Goal: Task Accomplishment & Management: Complete application form

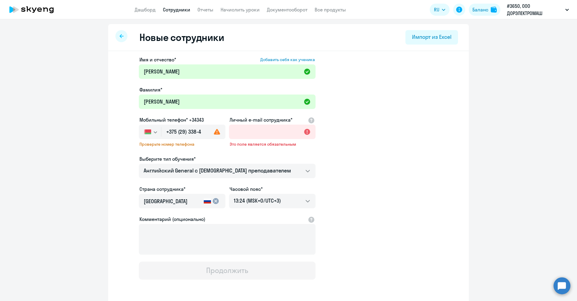
select select "english_adult_not_native_speaker"
select select "3"
type input "+375 (29) 338-48-98"
click at [245, 140] on div at bounding box center [272, 140] width 87 height 2
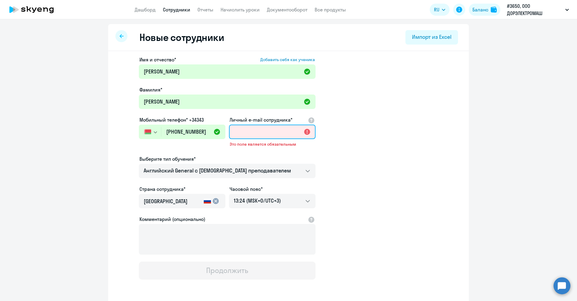
click at [247, 134] on input "Личный e-mail сотрудника*" at bounding box center [272, 132] width 87 height 14
type input "ser"
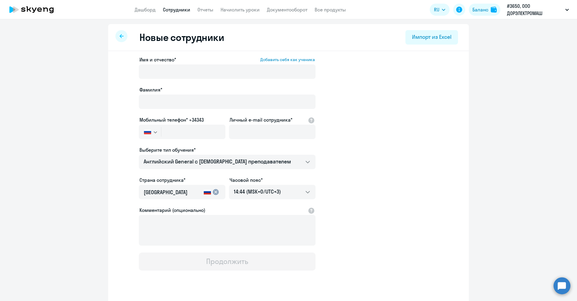
select select "english_adult_not_native_speaker"
select select "3"
click at [229, 141] on div at bounding box center [272, 140] width 87 height 2
paste input "[EMAIL_ADDRESS][DOMAIN_NAME]"
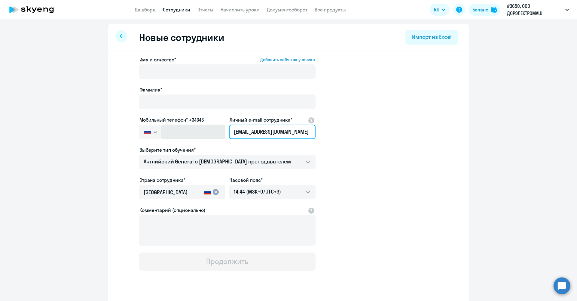
type input "[EMAIL_ADDRESS][DOMAIN_NAME]"
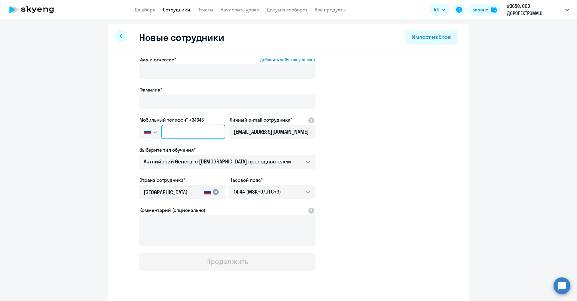
click at [205, 133] on input "text" at bounding box center [194, 132] width 64 height 14
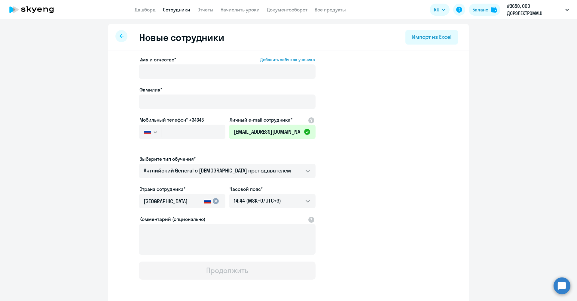
click at [154, 134] on svg-icon "button" at bounding box center [155, 132] width 5 height 5
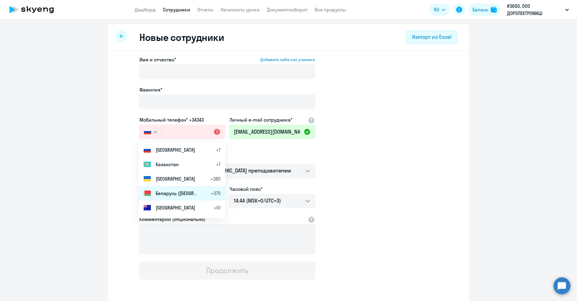
click at [162, 196] on span "Беларусь ([GEOGRAPHIC_DATA])" at bounding box center [177, 192] width 42 height 7
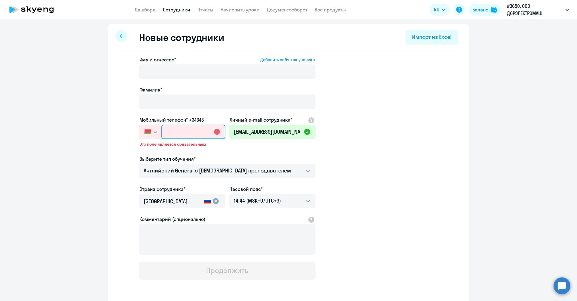
click at [175, 134] on input "text" at bounding box center [194, 132] width 64 height 14
click at [153, 134] on svg-icon "button" at bounding box center [155, 132] width 5 height 5
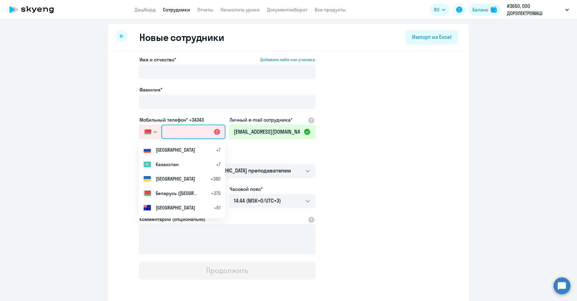
click at [166, 132] on input "text" at bounding box center [194, 132] width 64 height 14
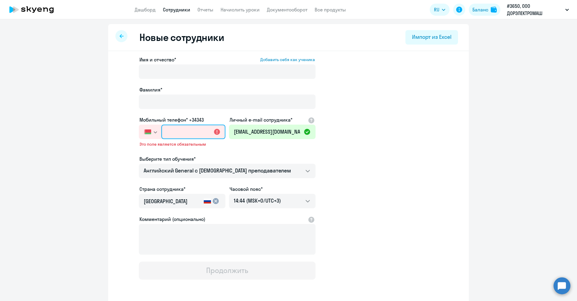
type input "+375 (3"
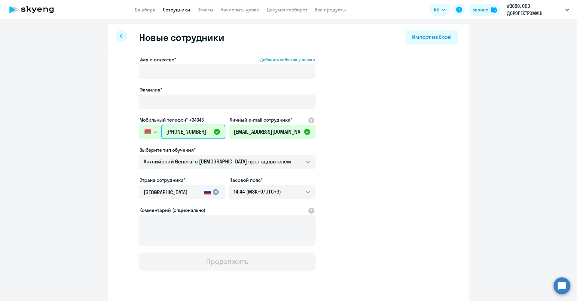
drag, startPoint x: 205, startPoint y: 131, endPoint x: 189, endPoint y: 129, distance: 16.1
click at [189, 129] on input "[PHONE_NUMBER]" at bounding box center [194, 132] width 64 height 14
type input "[PHONE_NUMBER]"
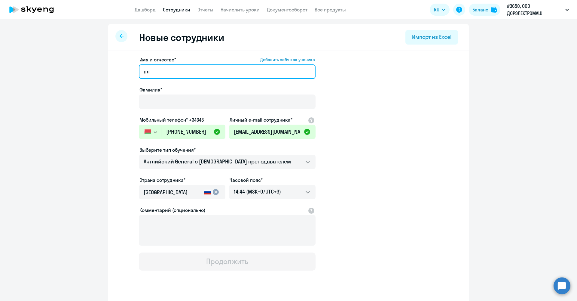
type input "[PERSON_NAME]"
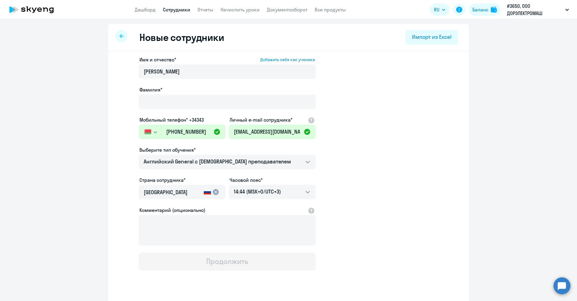
click at [301, 129] on div "Имя и отчество* Добавить себя как ученика [PERSON_NAME]* Мобильный телефон* +34…" at bounding box center [227, 163] width 177 height 214
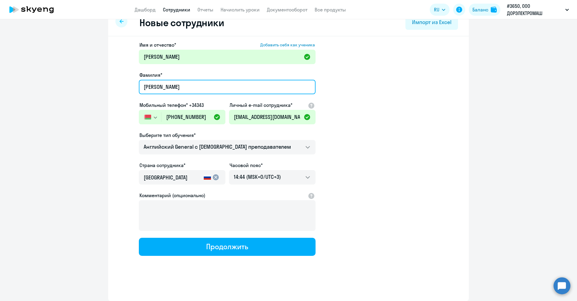
scroll to position [71, 0]
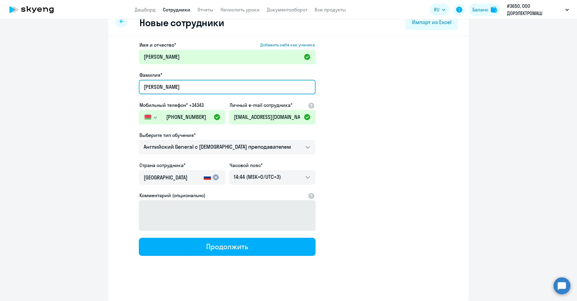
type input "[PERSON_NAME]"
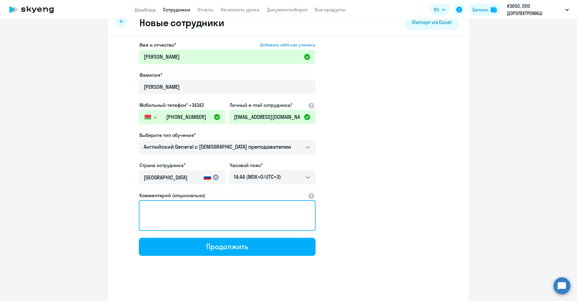
click at [241, 220] on textarea "Комментарий (опционально)" at bounding box center [227, 215] width 177 height 31
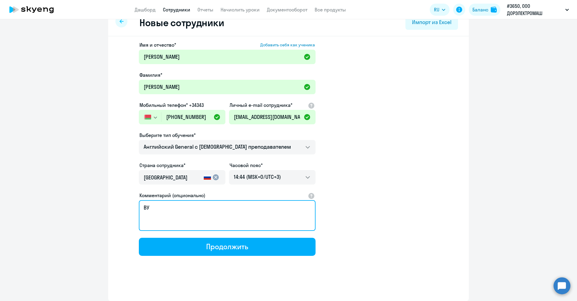
type textarea "В"
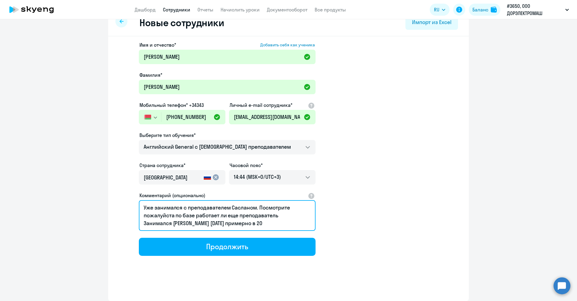
scroll to position [4, 0]
click at [290, 214] on textarea "Уже занимался с преподавателем Сасланом. Посмотрите пожалуйста по базе работает…" at bounding box center [227, 215] width 177 height 31
click at [143, 223] on textarea "Уже занимался с преподавателем Сасланом. Посмотрите пожалуйста по базе работает…" at bounding box center [227, 215] width 177 height 31
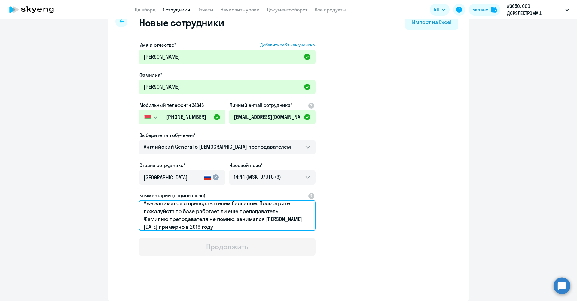
drag, startPoint x: 155, startPoint y: 207, endPoint x: 104, endPoint y: 204, distance: 51.2
click at [104, 204] on ng-component "Новые сотрудники Импорт из Excel Имя и отчество* Добавить себя как ученика [PER…" at bounding box center [288, 154] width 577 height 291
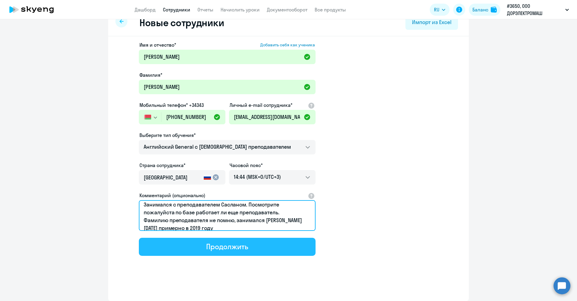
type textarea "Занимался с преподавателем Сасланом. Посмотрите пожалуйста по базе работает ли …"
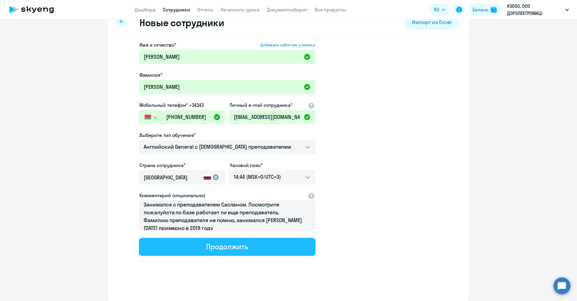
click at [272, 245] on button "Продолжить" at bounding box center [227, 247] width 177 height 18
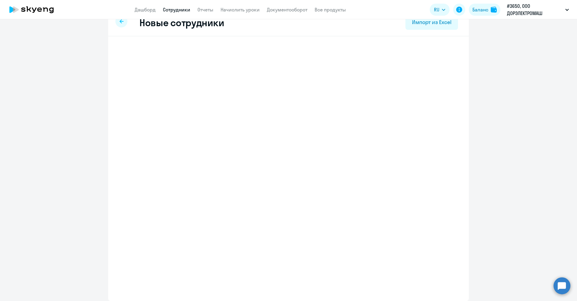
select select "english_adult_not_native_speaker"
select select "3"
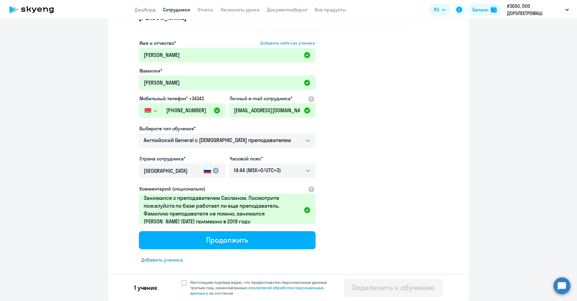
scroll to position [0, 0]
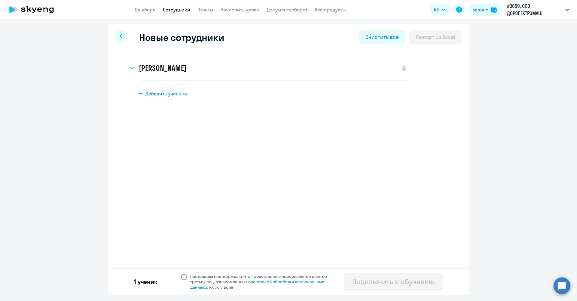
click at [183, 277] on span at bounding box center [183, 276] width 5 height 5
click at [181, 273] on input "Настоящим подтверждаю, что предоставляю персональные данные третьих лиц, ознако…" at bounding box center [181, 273] width 0 height 0
checkbox input "true"
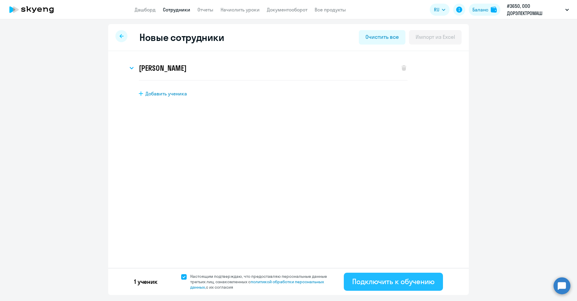
click at [417, 280] on div "Подключить к обучению" at bounding box center [394, 281] width 82 height 10
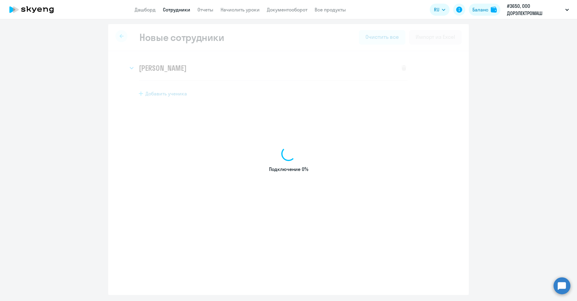
select select "english_adult_not_native_speaker"
select select "3"
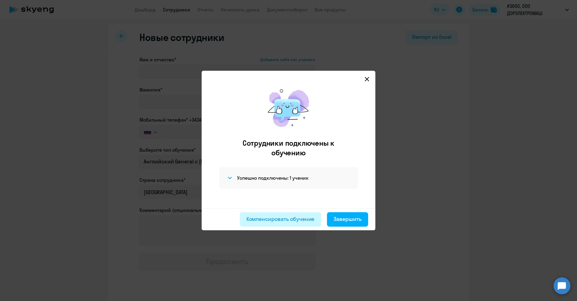
click at [313, 222] on div "Компенсировать обучение" at bounding box center [281, 219] width 68 height 8
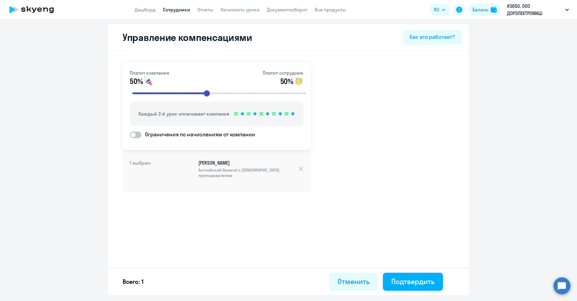
select select "english_adult_not_native_speaker"
select select "3"
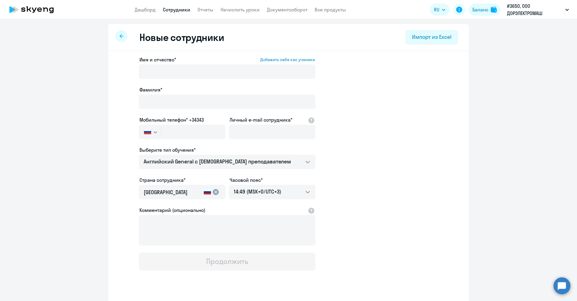
click at [174, 13] on app-header "Дашборд Сотрудники Отчеты Начислить уроки Документооборот Все продукты Дашборд …" at bounding box center [288, 9] width 577 height 19
click at [177, 8] on link "Сотрудники" at bounding box center [176, 10] width 27 height 6
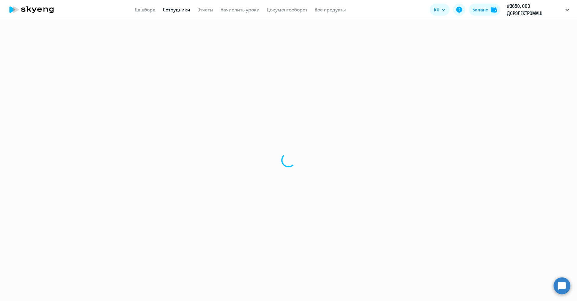
select select "30"
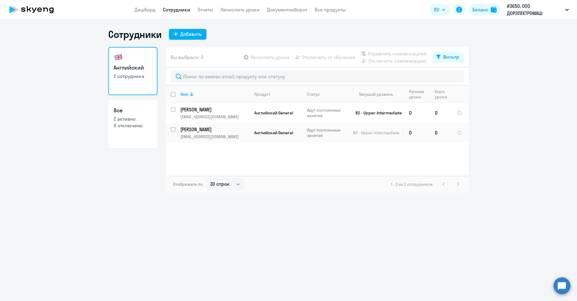
click at [283, 147] on div "Имя Продукт Статус Текущий уровень Личные уроки Корп. уроки [PERSON_NAME] [PERS…" at bounding box center [317, 130] width 303 height 90
click at [201, 135] on p "[EMAIL_ADDRESS][DOMAIN_NAME]" at bounding box center [214, 136] width 69 height 5
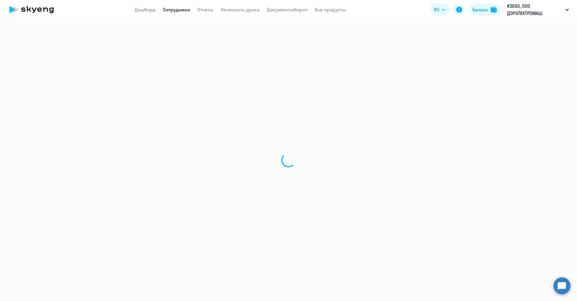
select select "english"
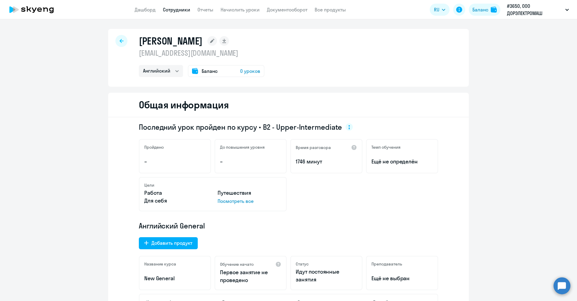
click at [248, 69] on span "0 уроков" at bounding box center [250, 70] width 20 height 7
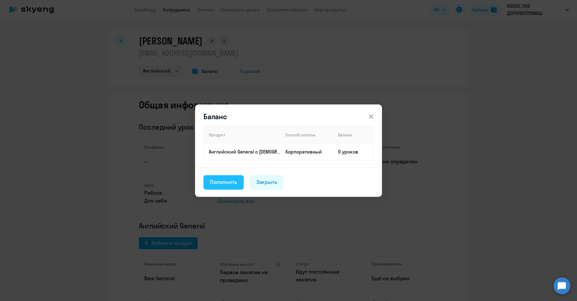
click at [230, 182] on div "Пополнить" at bounding box center [223, 182] width 27 height 8
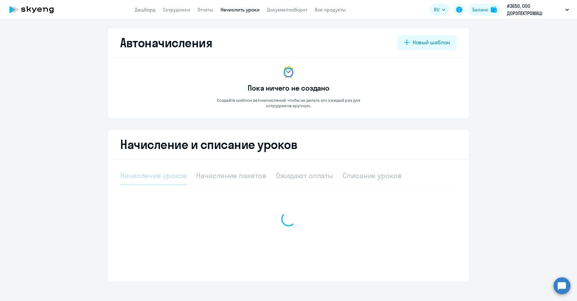
select select "10"
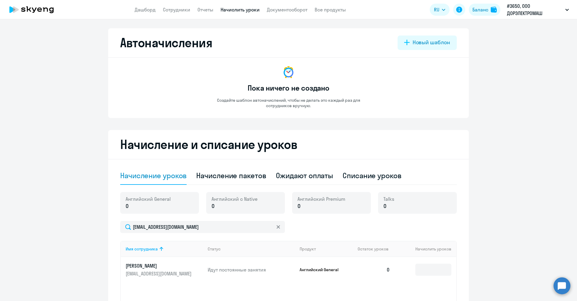
click at [150, 209] on p "0" at bounding box center [148, 206] width 45 height 8
click at [151, 207] on p "0" at bounding box center [148, 206] width 45 height 8
click at [158, 205] on p "0" at bounding box center [148, 206] width 45 height 8
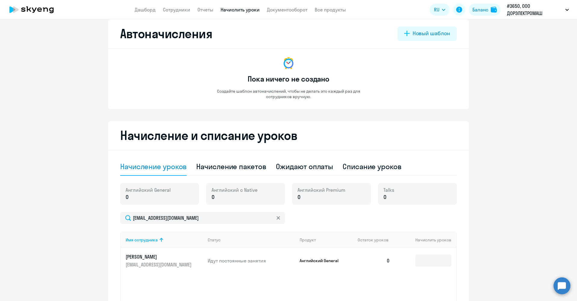
scroll to position [26, 0]
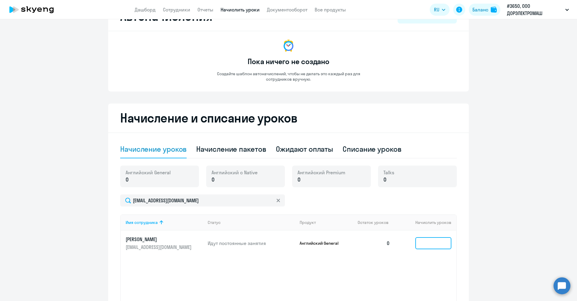
click at [426, 245] on input at bounding box center [434, 243] width 36 height 12
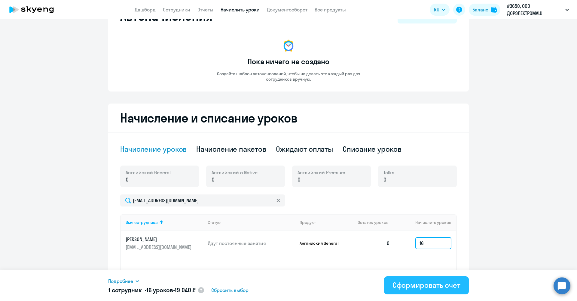
type input "16"
click at [449, 282] on div "Сформировать счёт" at bounding box center [427, 285] width 68 height 10
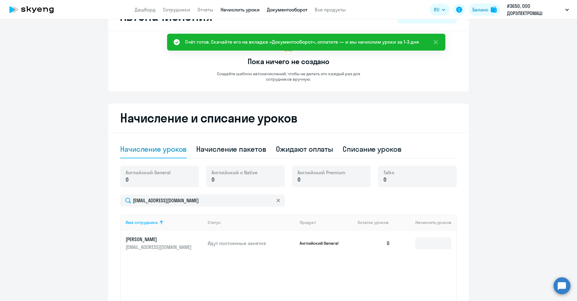
click at [280, 9] on link "Документооборот" at bounding box center [287, 10] width 41 height 6
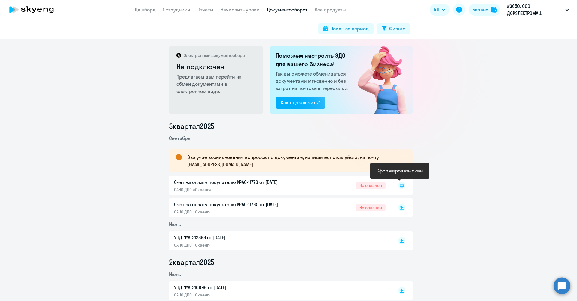
click at [402, 187] on rect at bounding box center [402, 185] width 7 height 7
click at [399, 184] on rect at bounding box center [402, 185] width 7 height 7
click at [268, 185] on p "Счет на оплату покупателю №AC-11770 от [DATE]" at bounding box center [237, 181] width 126 height 7
click at [558, 286] on circle at bounding box center [562, 285] width 17 height 17
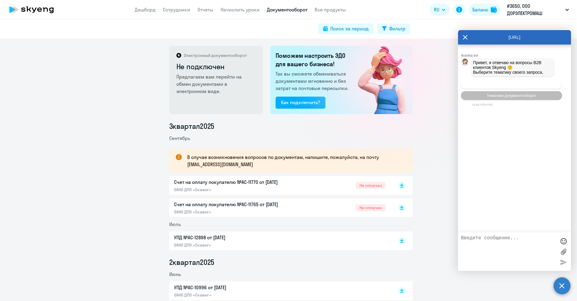
click at [497, 83] on button "Операционное сопровождение" at bounding box center [511, 84] width 101 height 9
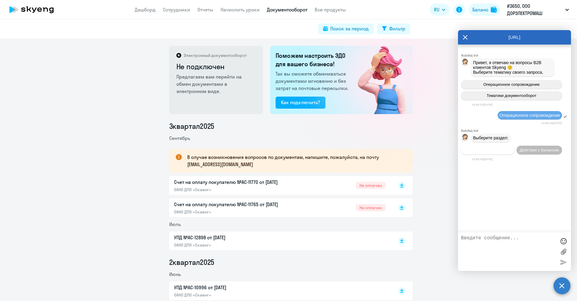
click at [487, 152] on span "Действия по сотрудникам" at bounding box center [488, 150] width 47 height 5
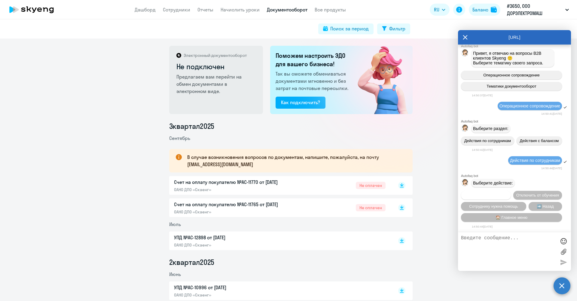
click at [493, 193] on span "Подключить к обучению" at bounding box center [486, 195] width 44 height 5
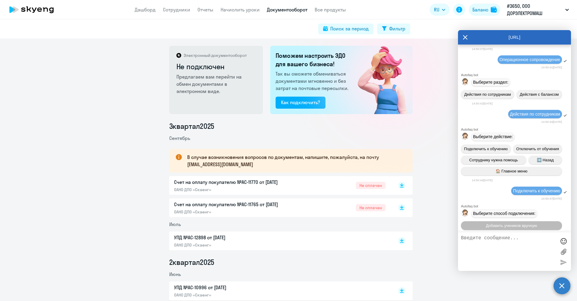
scroll to position [116, 0]
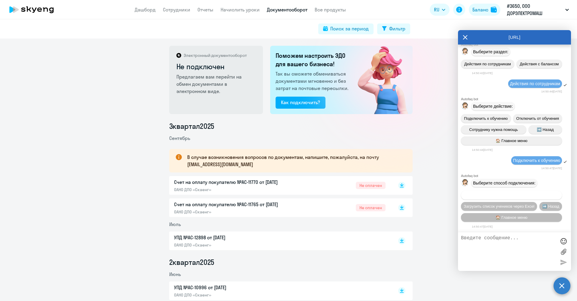
click at [518, 193] on span "Добавить учеников вручную" at bounding box center [511, 195] width 51 height 5
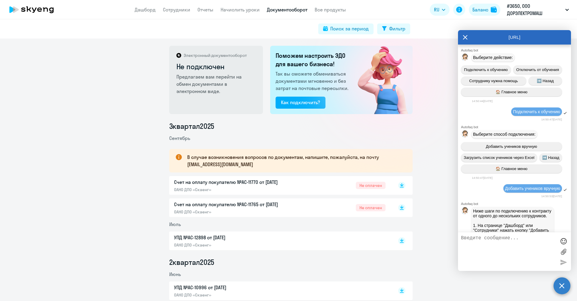
scroll to position [422, 0]
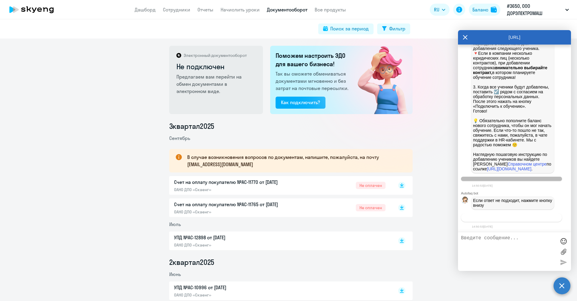
click at [520, 213] on button "Связаться с менеджером" at bounding box center [511, 217] width 101 height 9
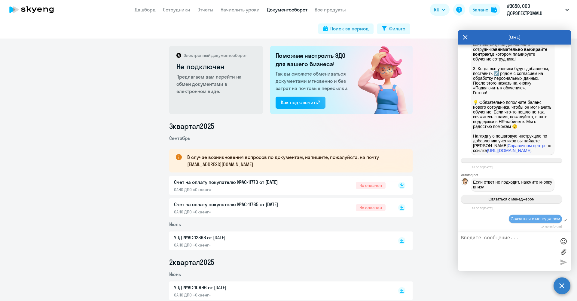
scroll to position [440, 0]
